Goal: Task Accomplishment & Management: Manage account settings

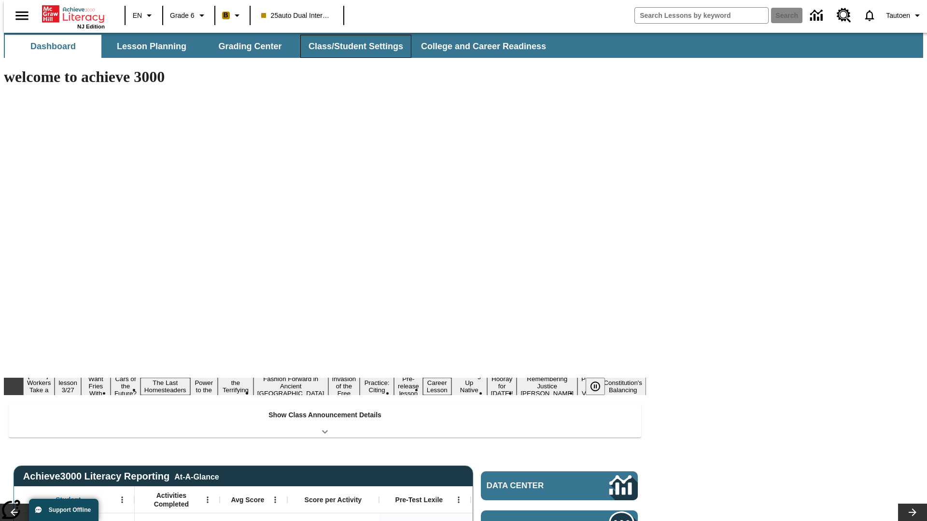
click at [350, 46] on button "Class/Student Settings" at bounding box center [355, 46] width 111 height 23
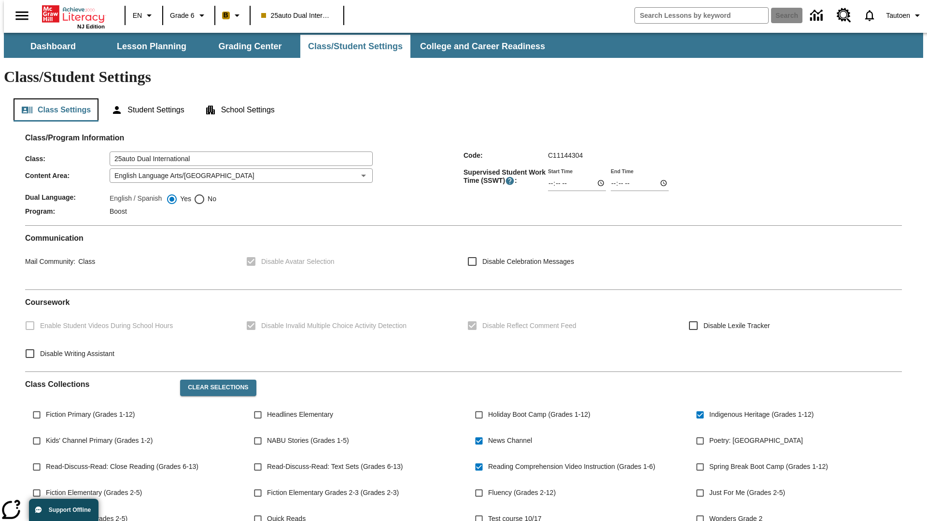
click at [52, 98] on button "Class Settings" at bounding box center [56, 109] width 85 height 23
click at [205, 194] on span "No" at bounding box center [210, 199] width 11 height 10
click at [205, 194] on input "No" at bounding box center [200, 200] width 12 height 12
radio input "true"
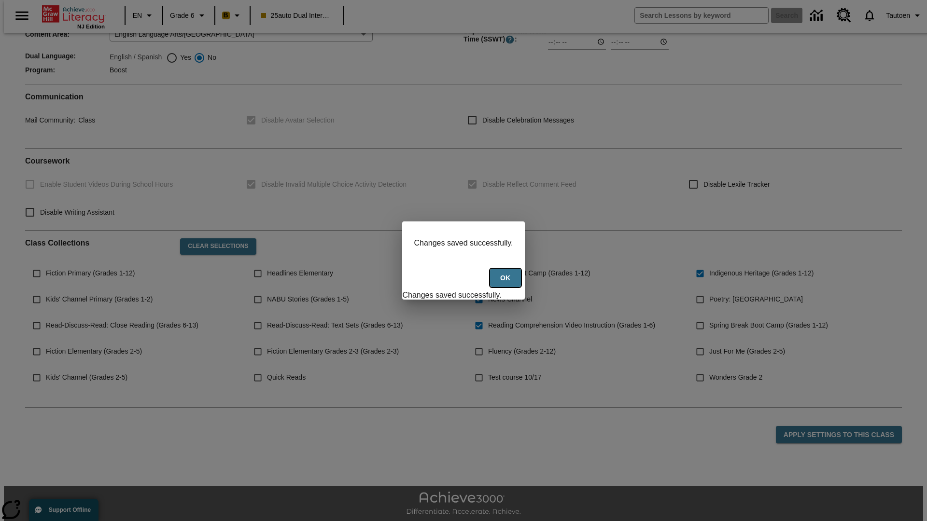
click at [506, 283] on button "Ok" at bounding box center [505, 278] width 31 height 19
